Goal: Navigation & Orientation: Find specific page/section

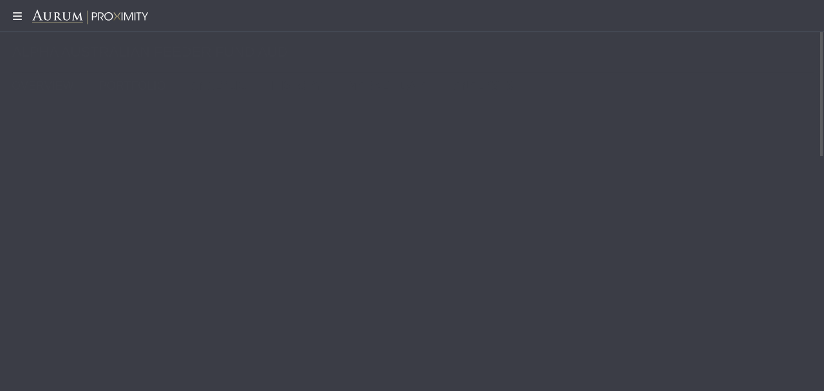
click at [102, 77] on link "PORTFOLIO" at bounding box center [136, 86] width 92 height 26
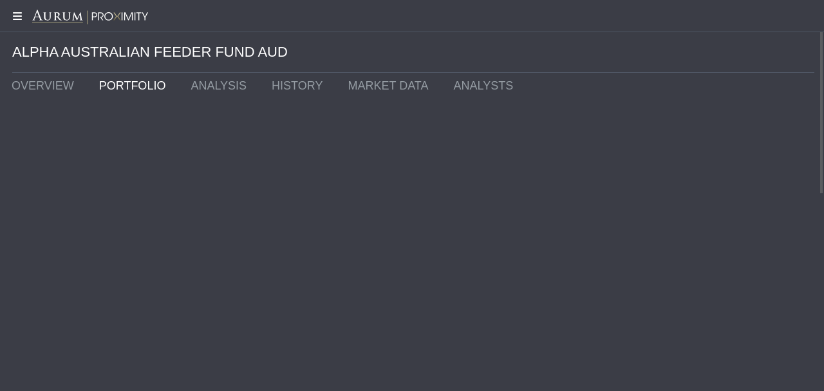
click at [10, 13] on icon at bounding box center [16, 16] width 32 height 10
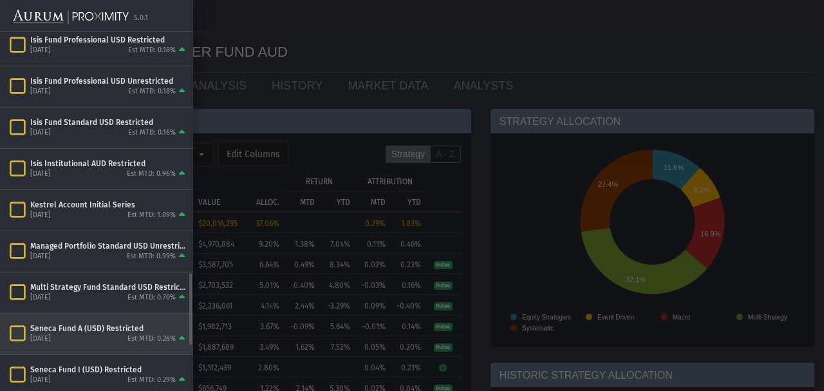
scroll to position [1267, 0]
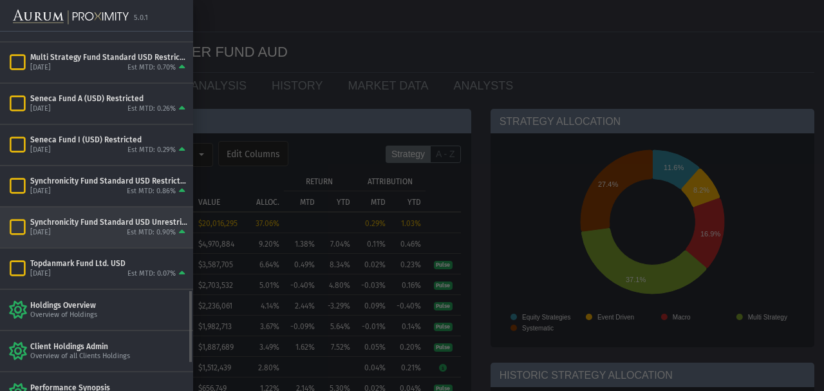
click at [70, 216] on div "Synchronicity Fund Standard USD Unrestricted" at bounding box center [109, 221] width 158 height 10
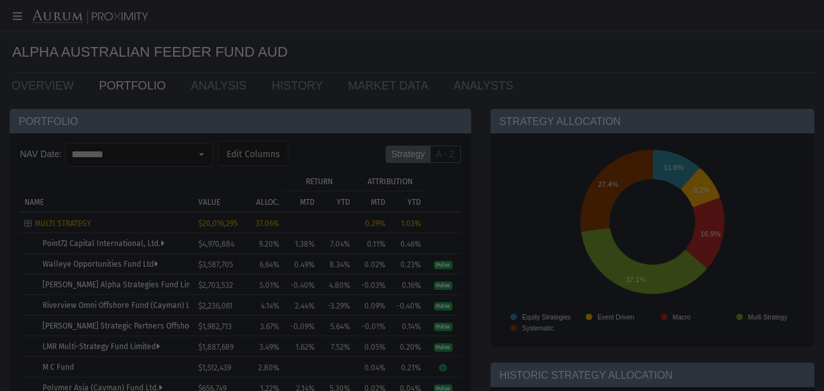
scroll to position [1267, 0]
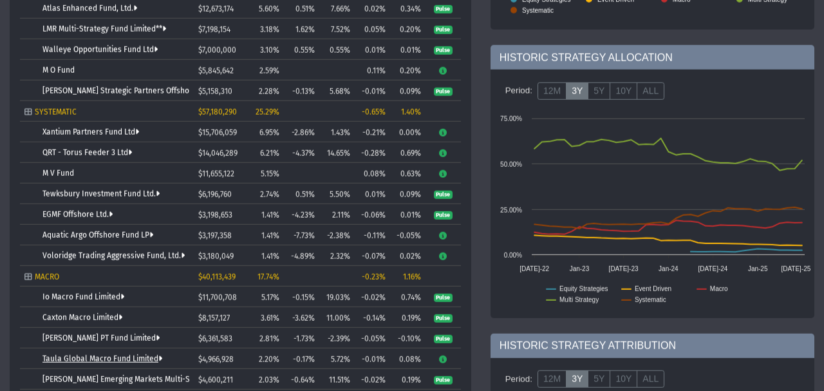
scroll to position [346, 0]
